Goal: Information Seeking & Learning: Learn about a topic

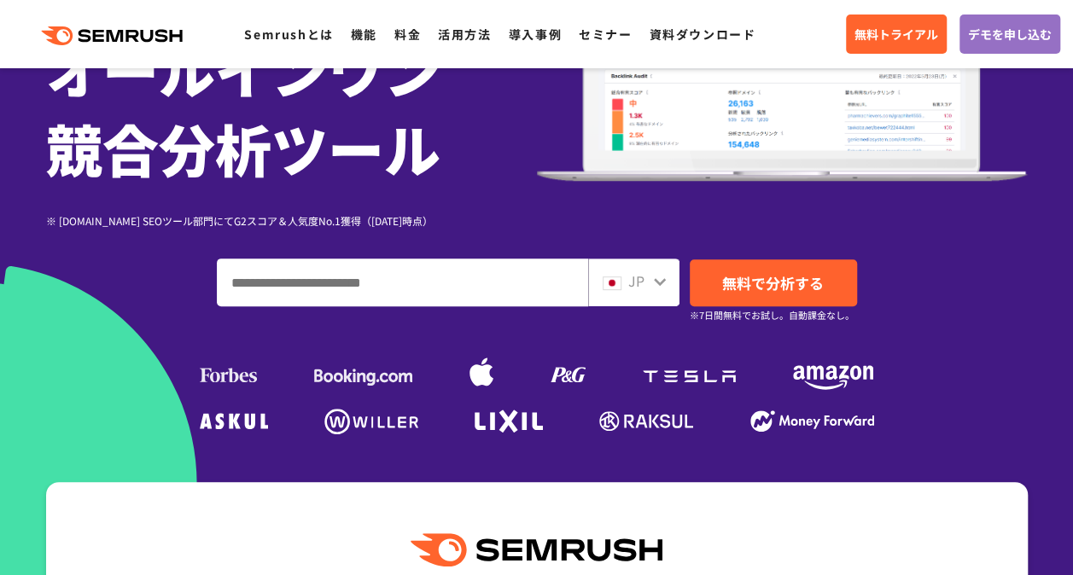
scroll to position [342, 0]
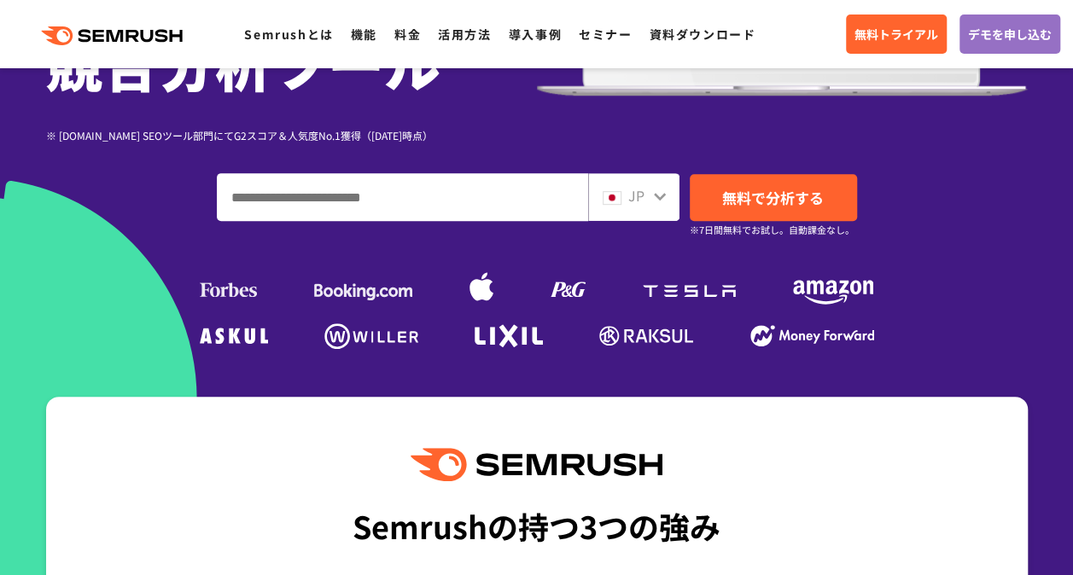
drag, startPoint x: 770, startPoint y: 575, endPoint x: 84, endPoint y: 241, distance: 763.3
click at [84, 241] on div "SEO・広告分析・SNS競合対策をこれ一つで。 オールインワン 競合分析ツール ※ G2.com SEOツール部門にてG2スコア＆人気度No.1獲得（2023…" at bounding box center [537, 61] width 982 height 585
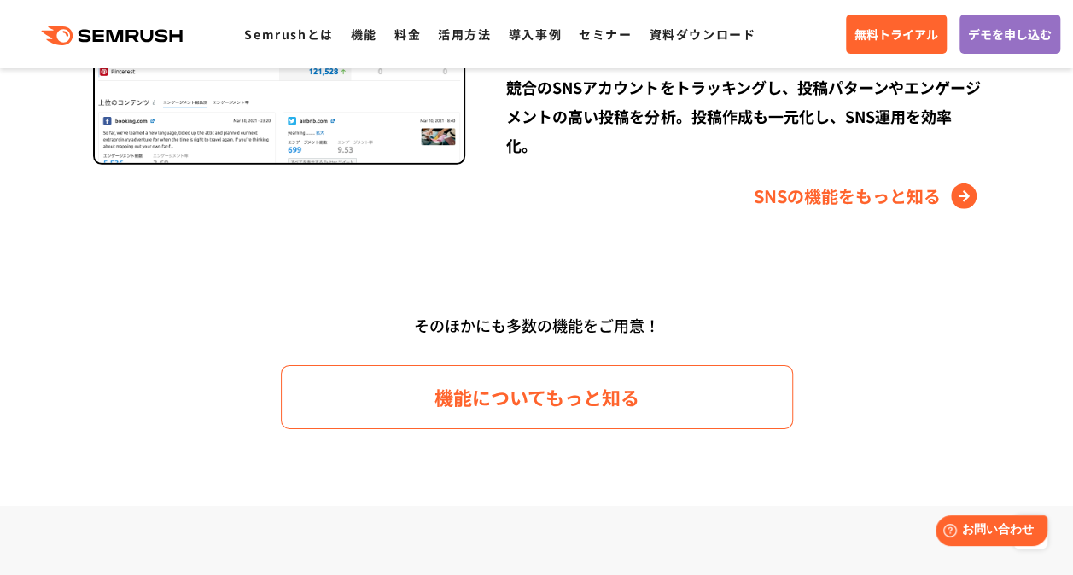
scroll to position [2647, 0]
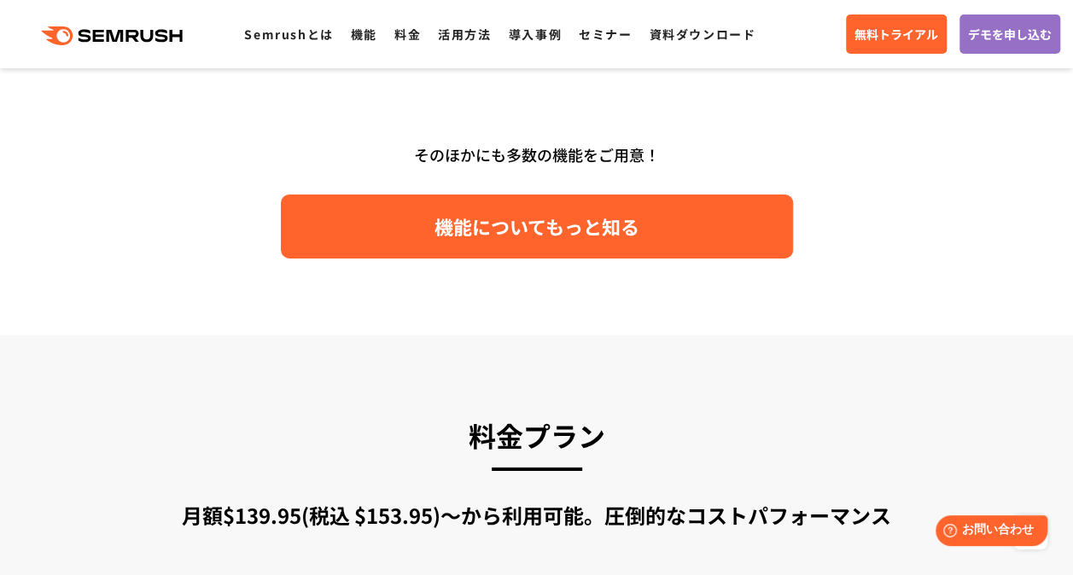
click at [630, 230] on span "機能についてもっと知る" at bounding box center [537, 227] width 205 height 30
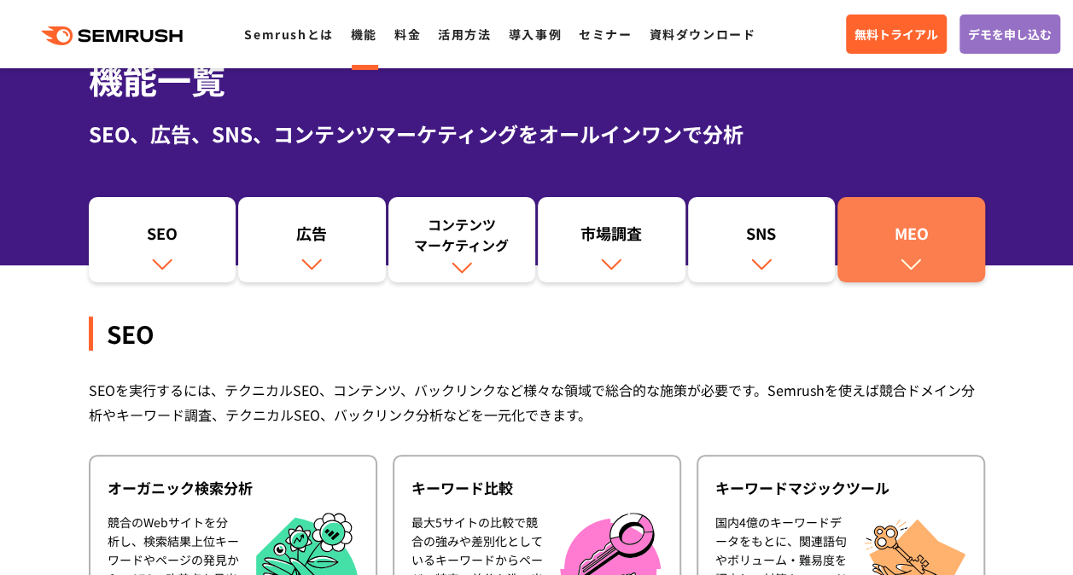
scroll to position [85, 0]
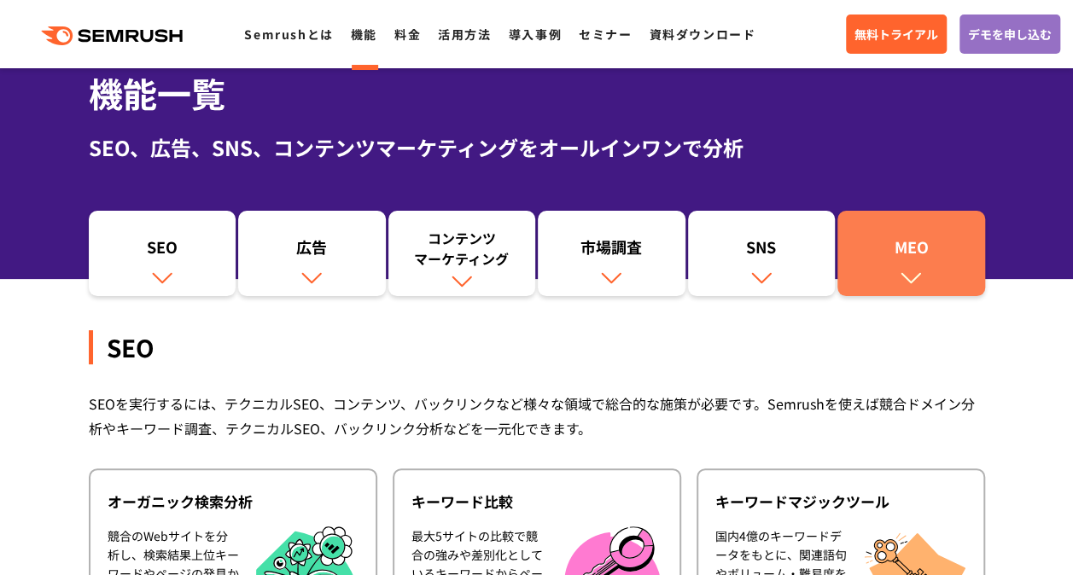
click at [928, 275] on link "MEO" at bounding box center [912, 253] width 148 height 85
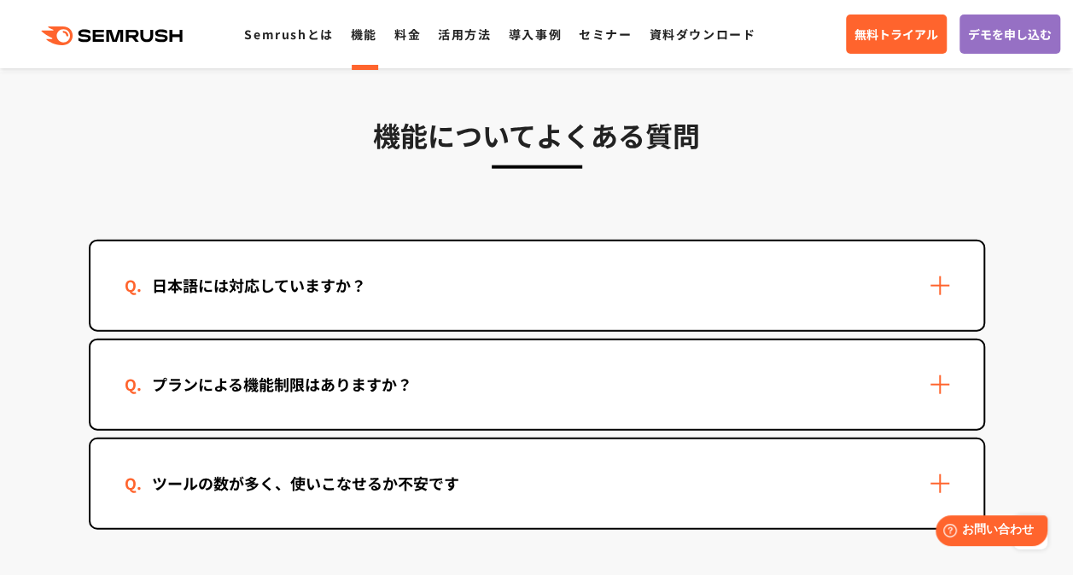
scroll to position [5051, 0]
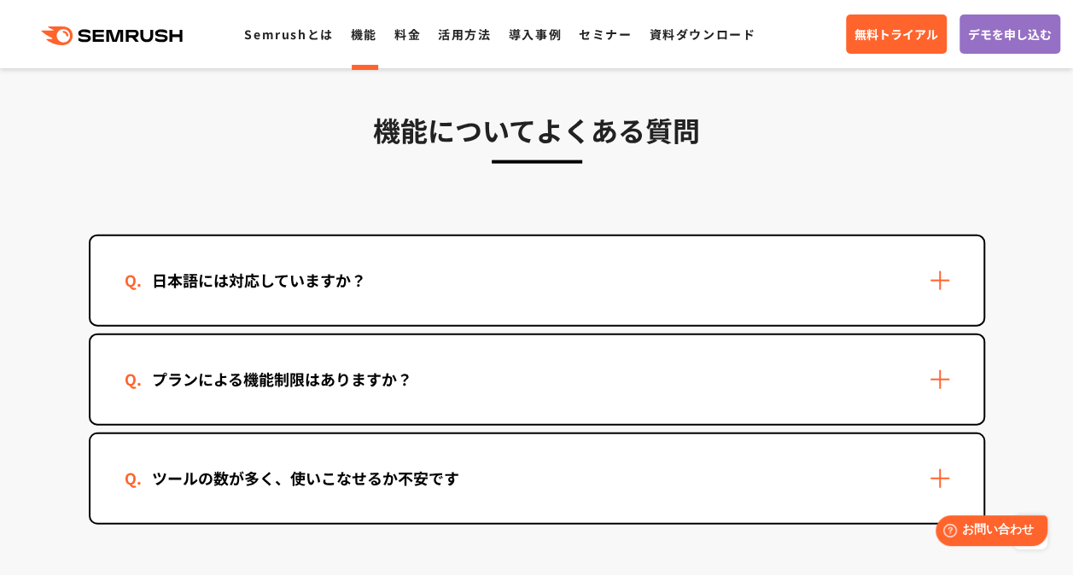
click at [538, 312] on div "日本語には対応していますか？" at bounding box center [537, 281] width 893 height 89
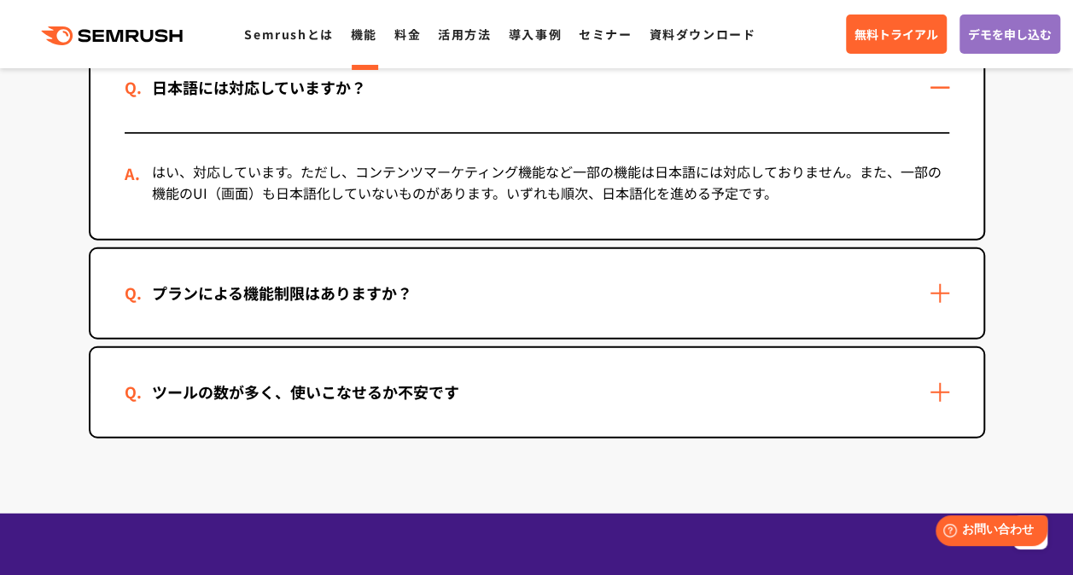
scroll to position [5222, 0]
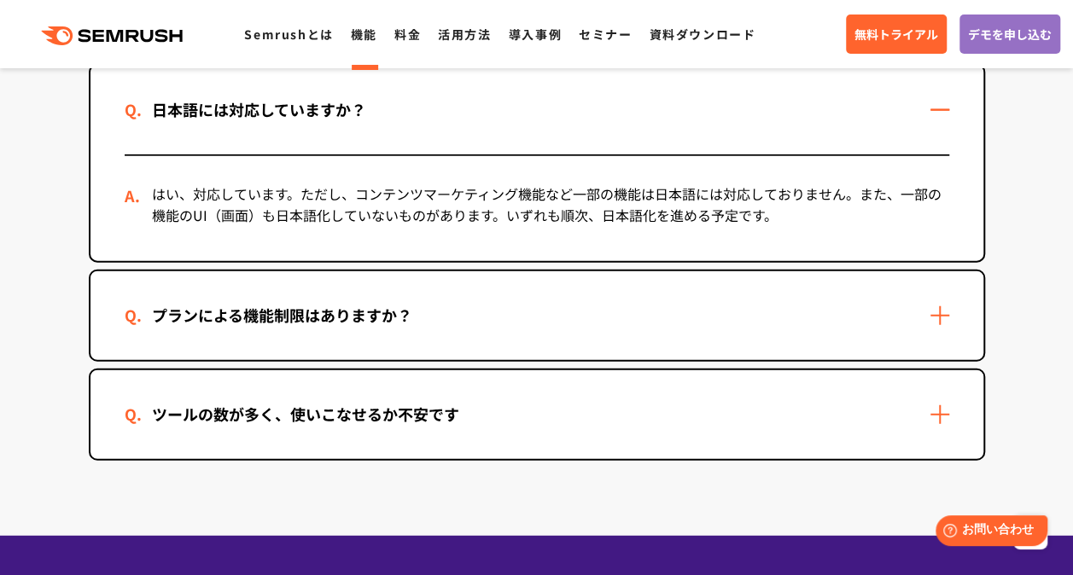
click at [663, 466] on section "機能についてよくある質問 日本語には対応していますか？ はい、対応しています。ただし、コンテンツマーケティング機能など一部の機能は日本語には対応しておりません…" at bounding box center [536, 217] width 1073 height 640
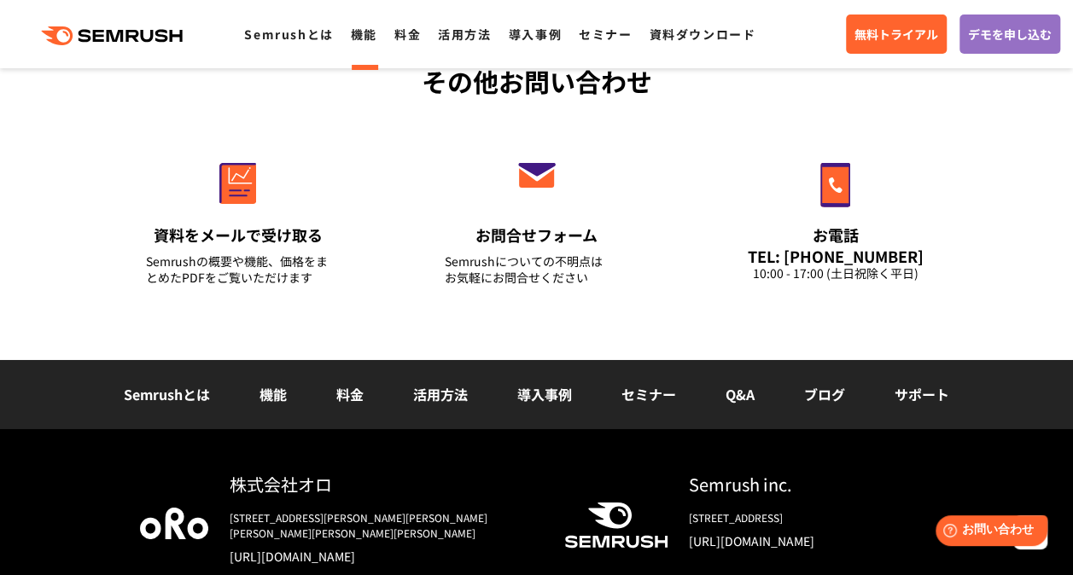
scroll to position [5990, 0]
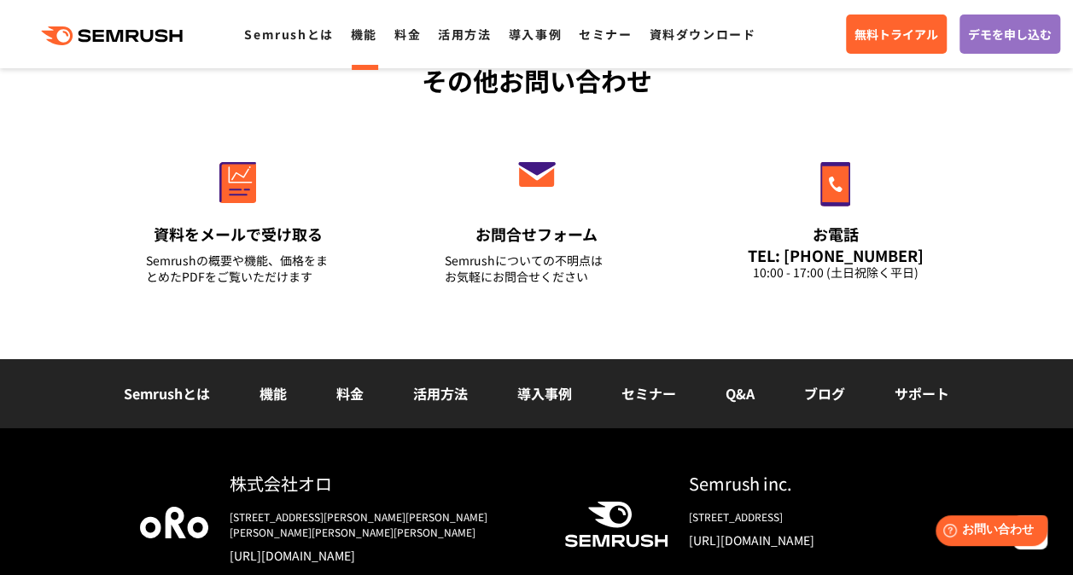
click at [536, 393] on link "導入事例" at bounding box center [544, 393] width 55 height 20
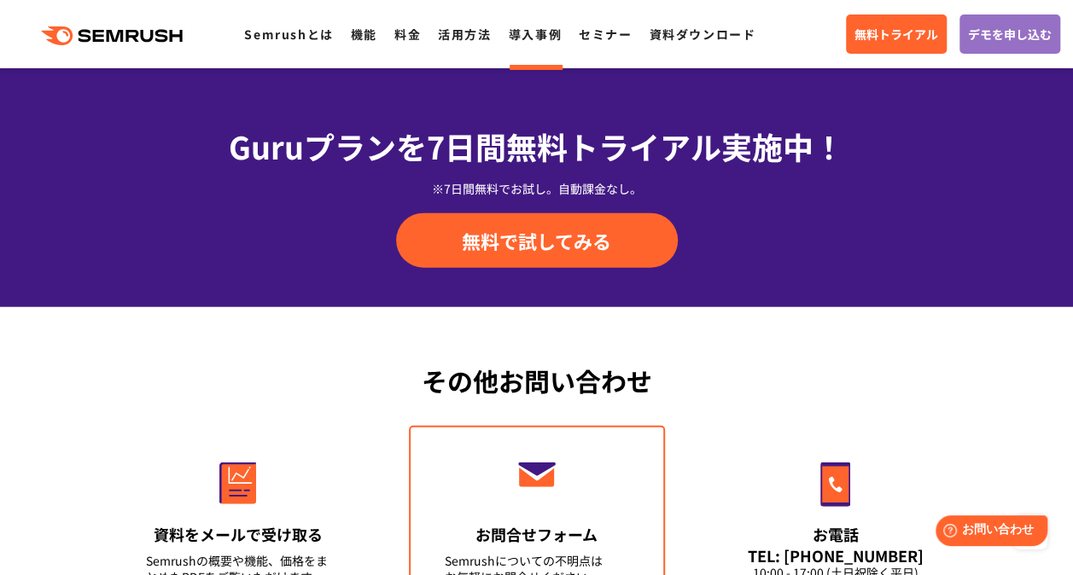
scroll to position [2135, 0]
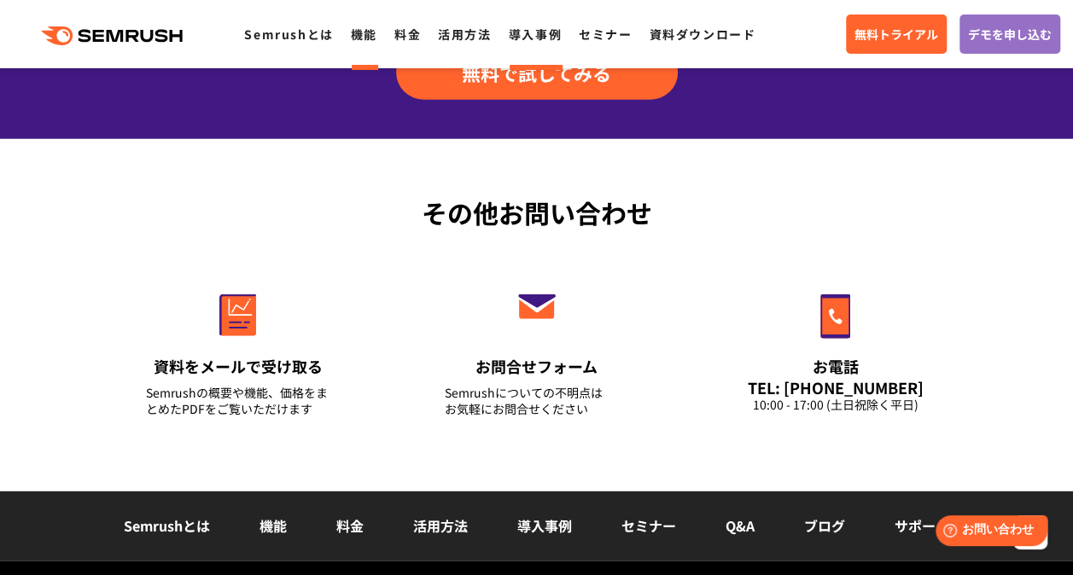
click at [350, 29] on ul "Semrushとは 機能 料金 活用方法 導入事例 セミナー 資料ダウンロード" at bounding box center [508, 34] width 529 height 22
click at [353, 31] on link "機能" at bounding box center [364, 34] width 26 height 17
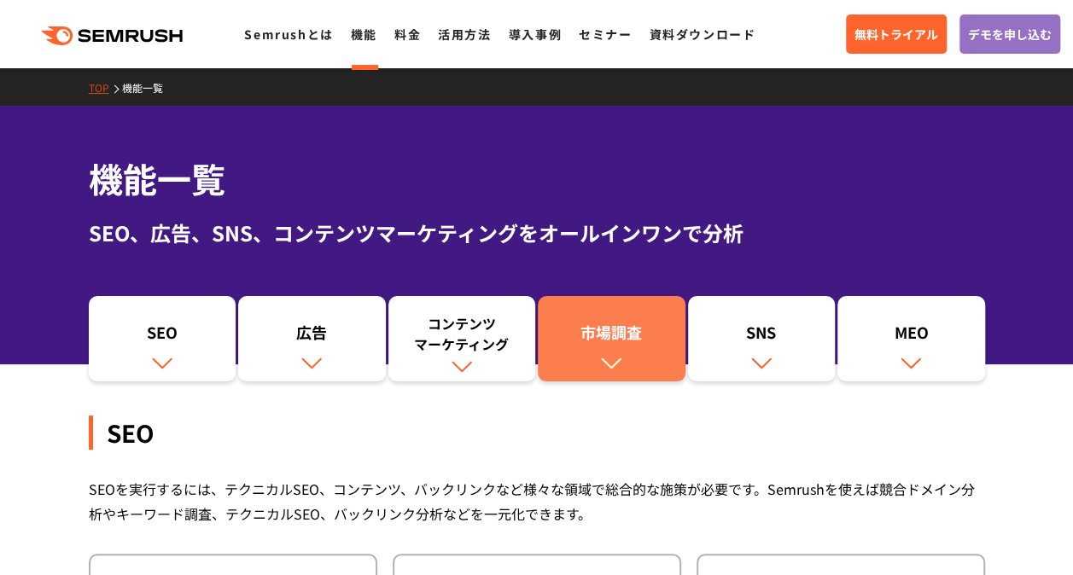
click at [599, 336] on div "市場調査" at bounding box center [611, 336] width 131 height 29
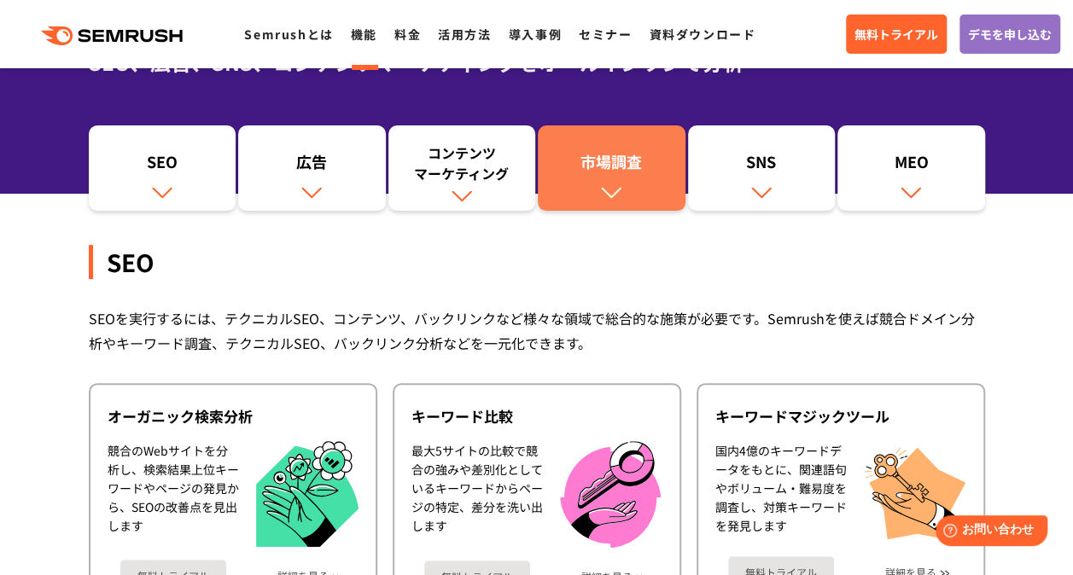
click at [633, 176] on div "市場調査" at bounding box center [611, 165] width 131 height 29
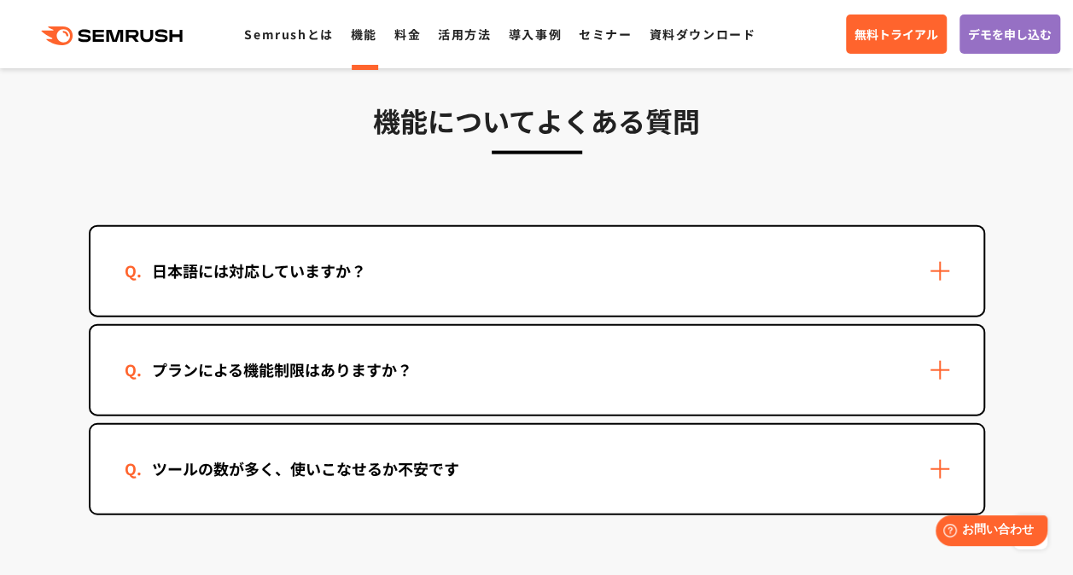
scroll to position [5104, 0]
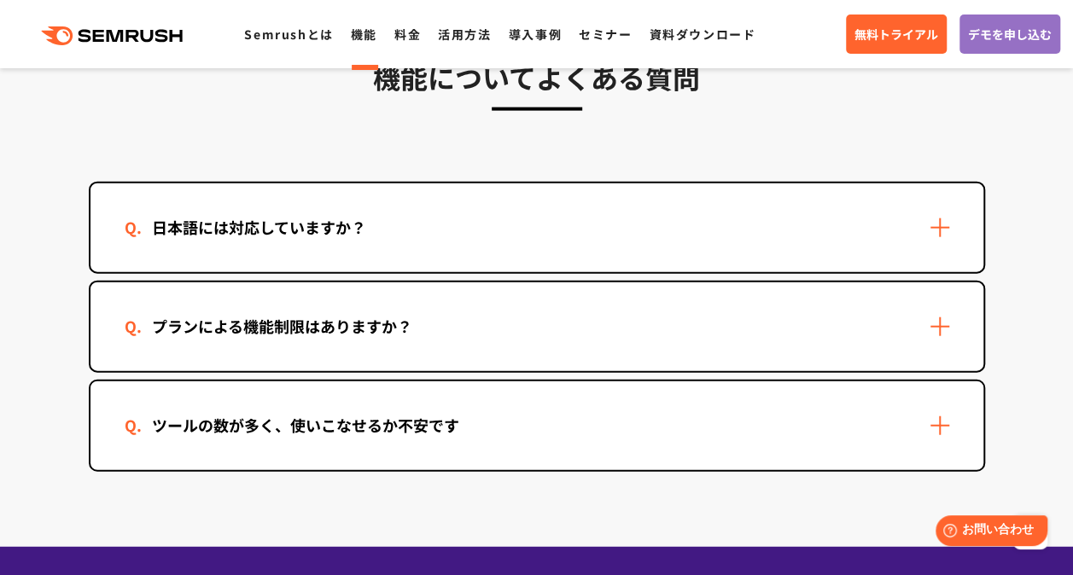
click at [618, 269] on div "日本語には対応していますか？" at bounding box center [537, 228] width 893 height 89
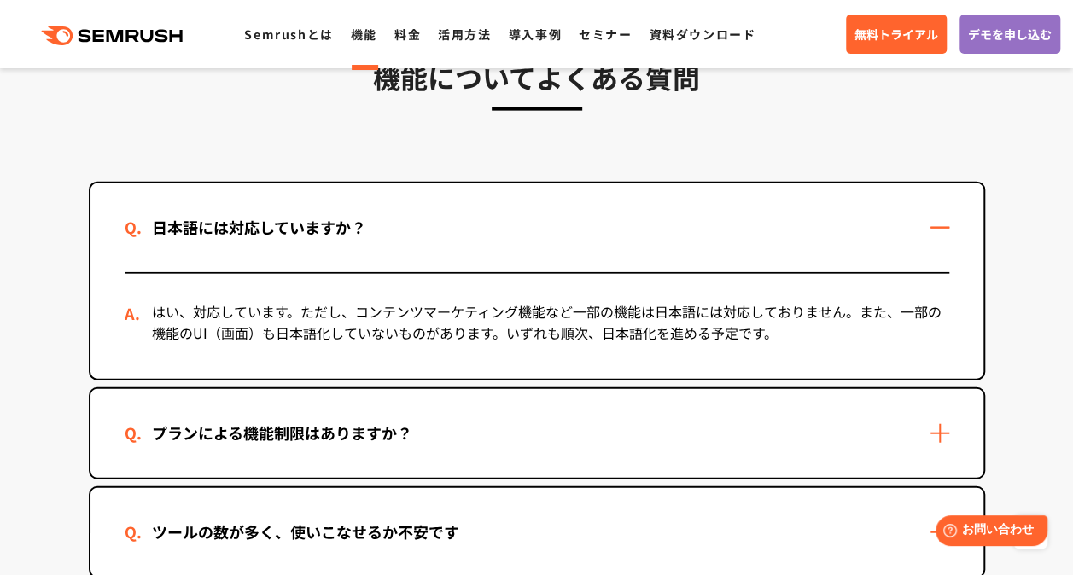
click at [627, 251] on div "日本語には対応していますか？" at bounding box center [537, 228] width 893 height 89
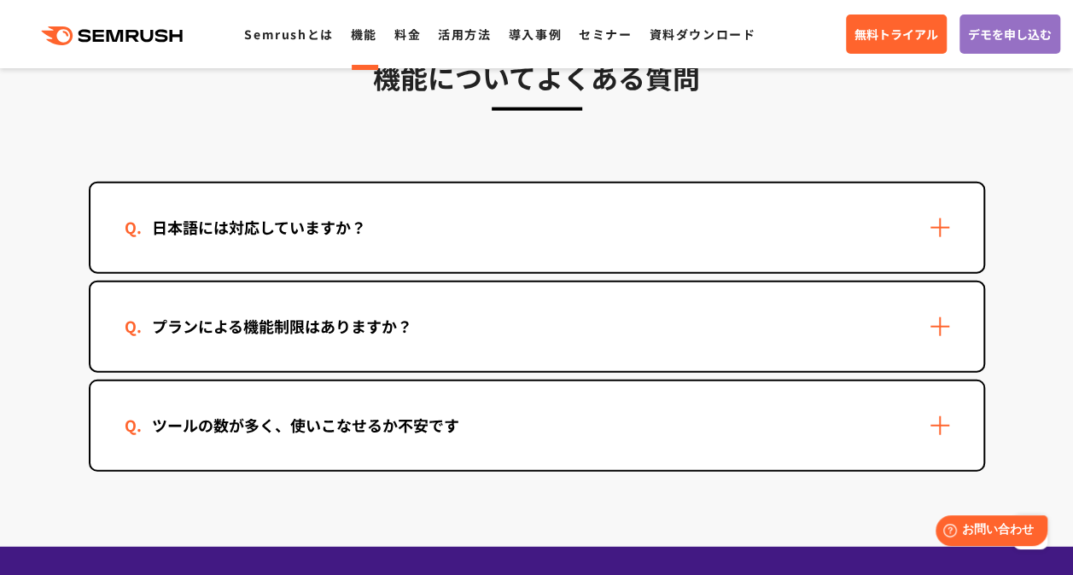
click at [548, 342] on div "プランによる機能制限はありますか？" at bounding box center [537, 327] width 893 height 89
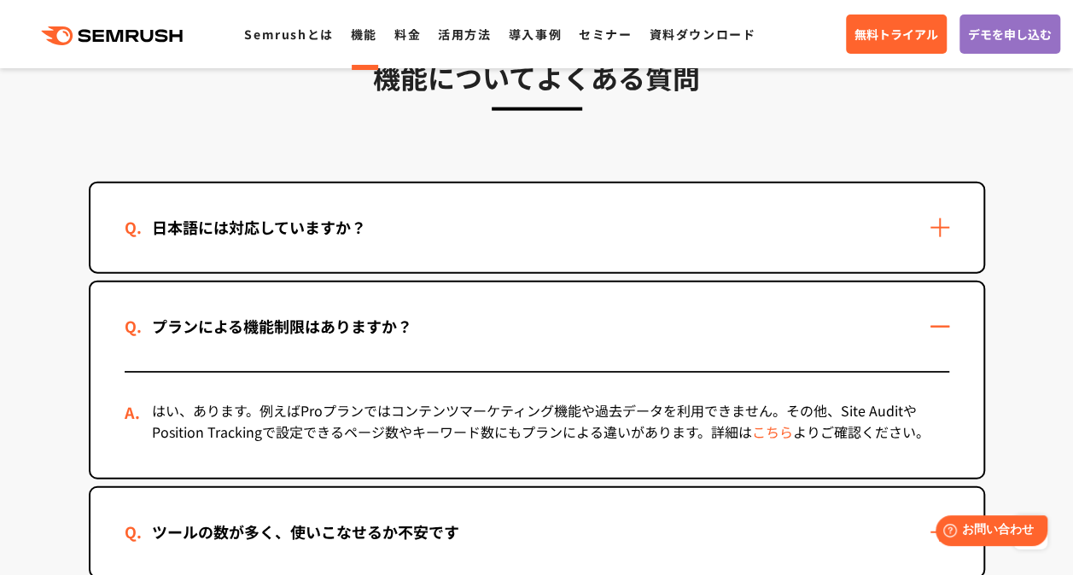
click at [548, 342] on div "プランによる機能制限はありますか？" at bounding box center [537, 327] width 893 height 89
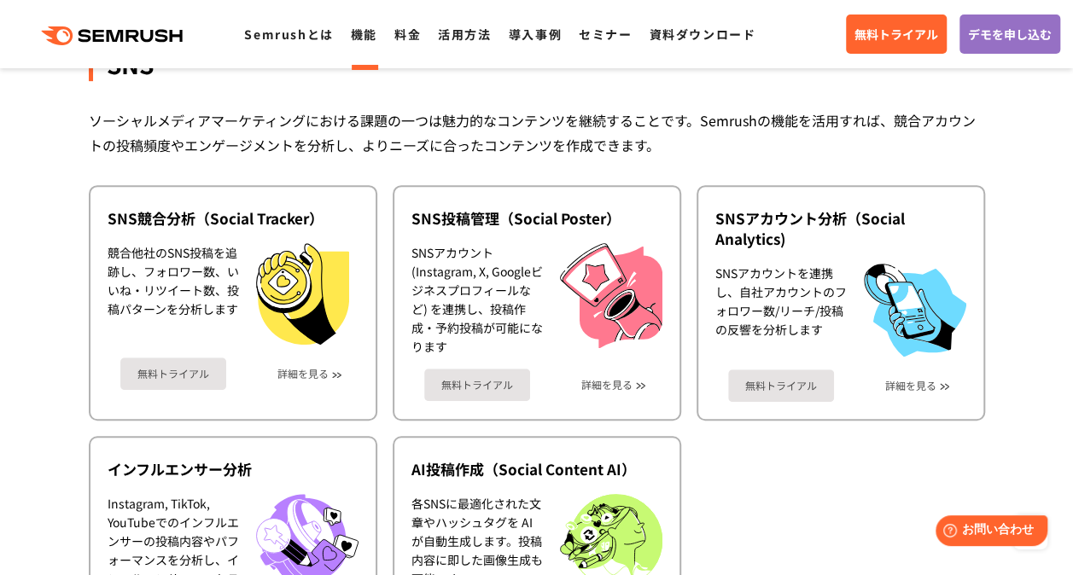
scroll to position [3567, 0]
